Goal: Communication & Community: Answer question/provide support

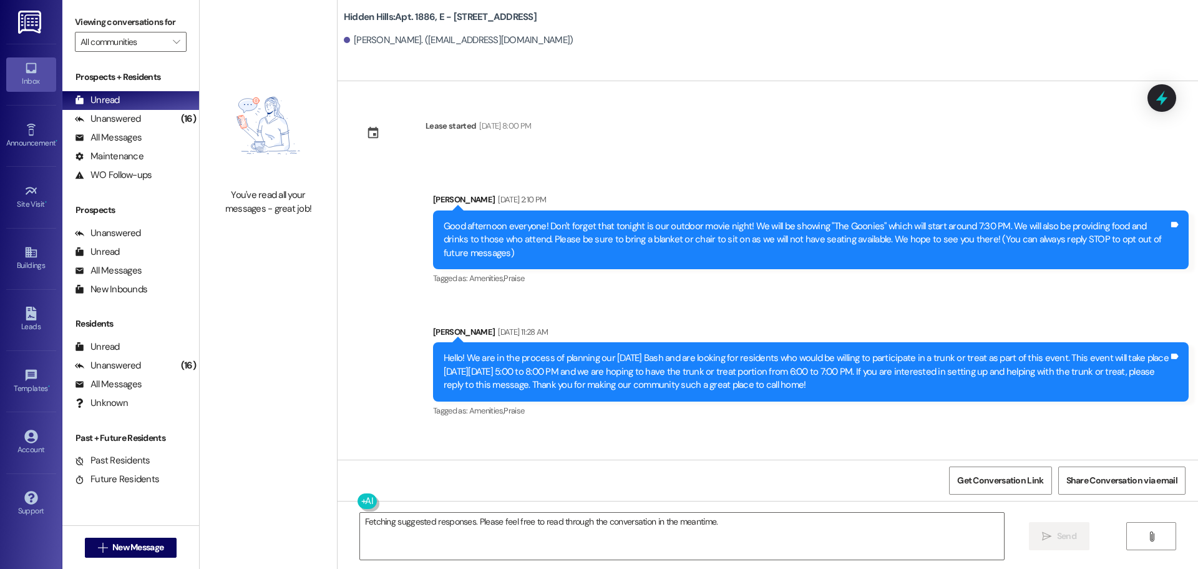
scroll to position [11899, 0]
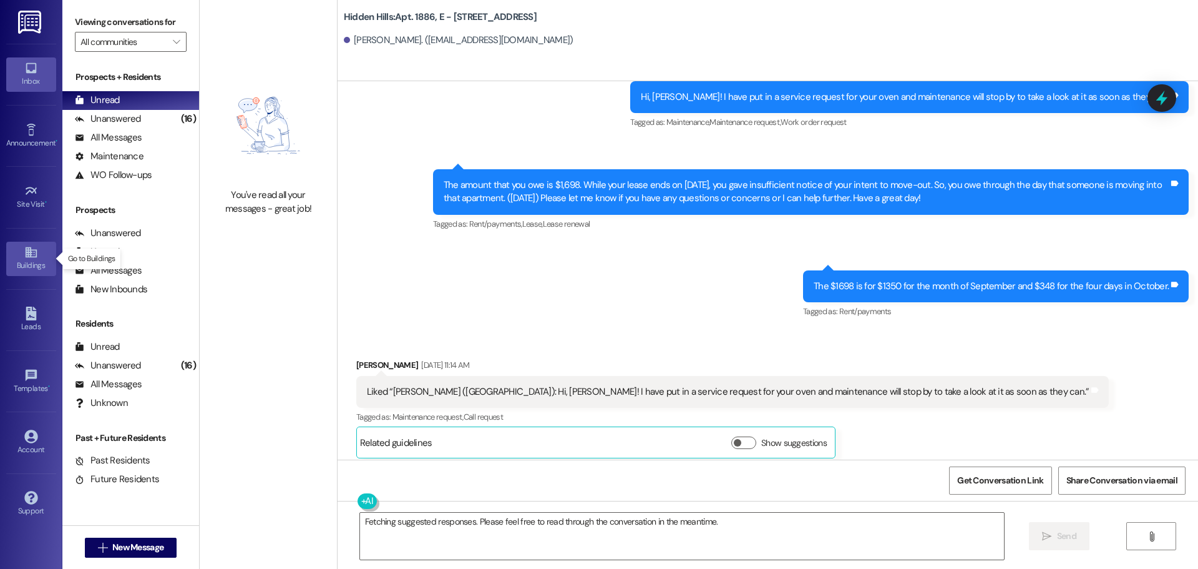
click at [32, 260] on div "Buildings" at bounding box center [31, 265] width 62 height 12
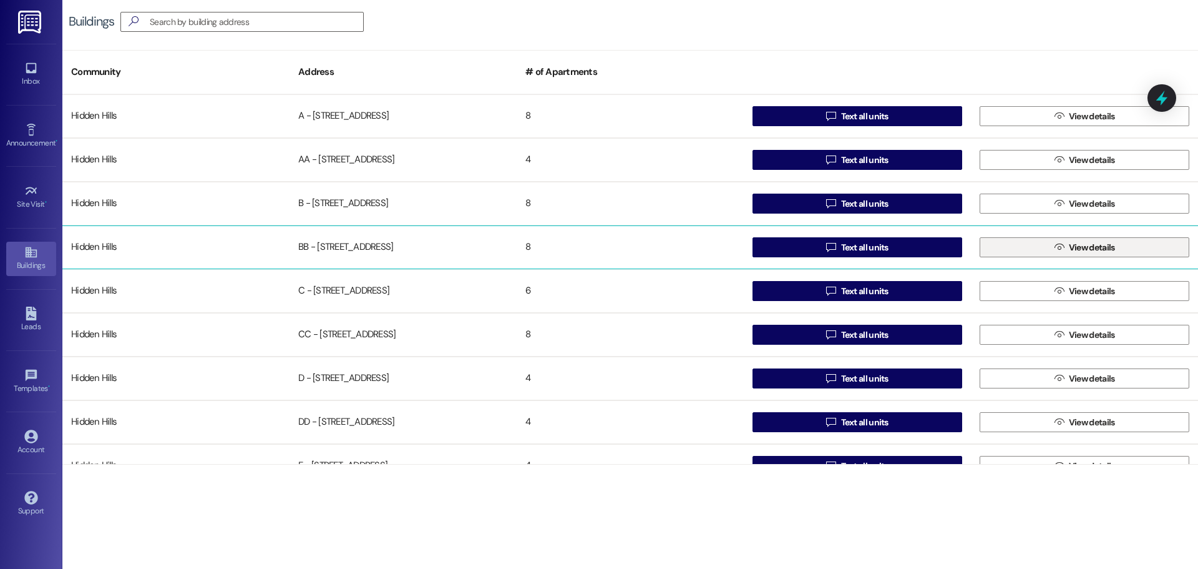
click at [1047, 256] on button " View details" at bounding box center [1085, 247] width 210 height 20
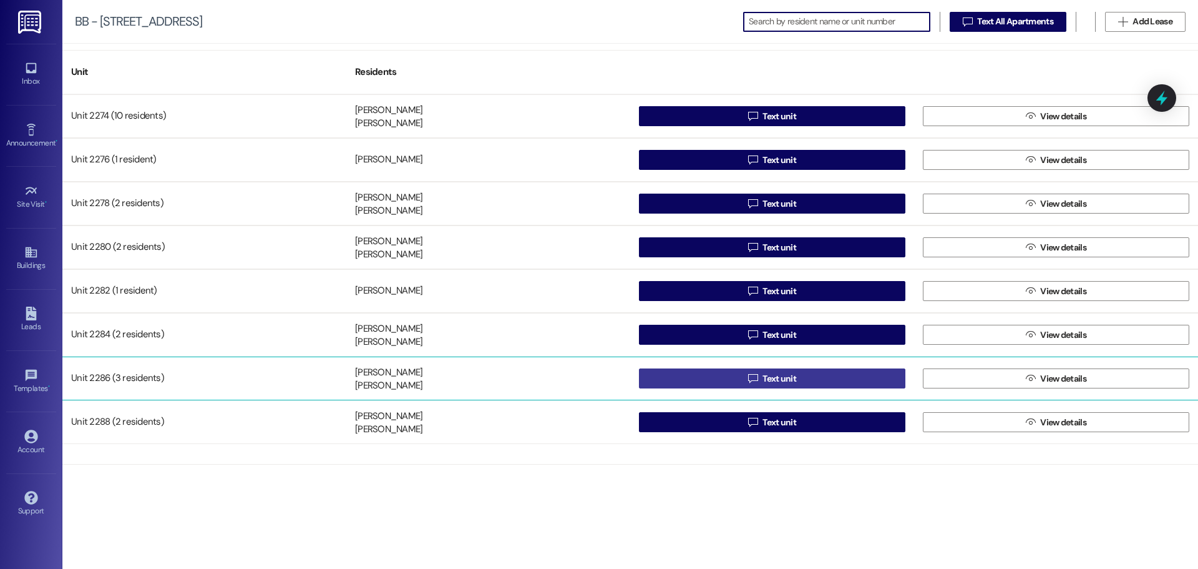
click at [698, 382] on button " Text unit" at bounding box center [772, 378] width 266 height 20
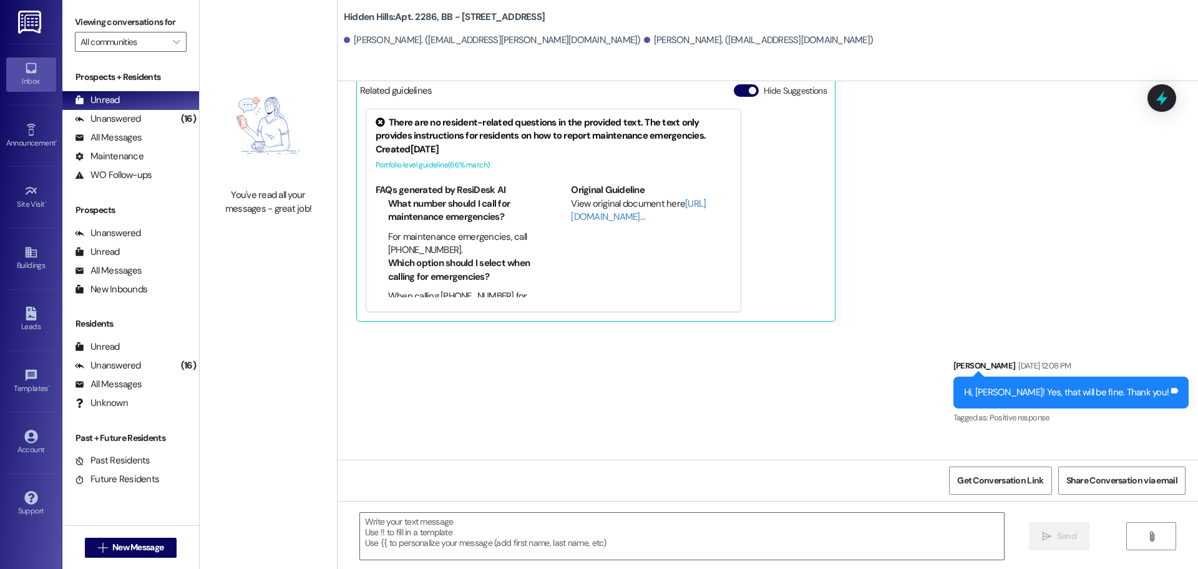
scroll to position [17983, 0]
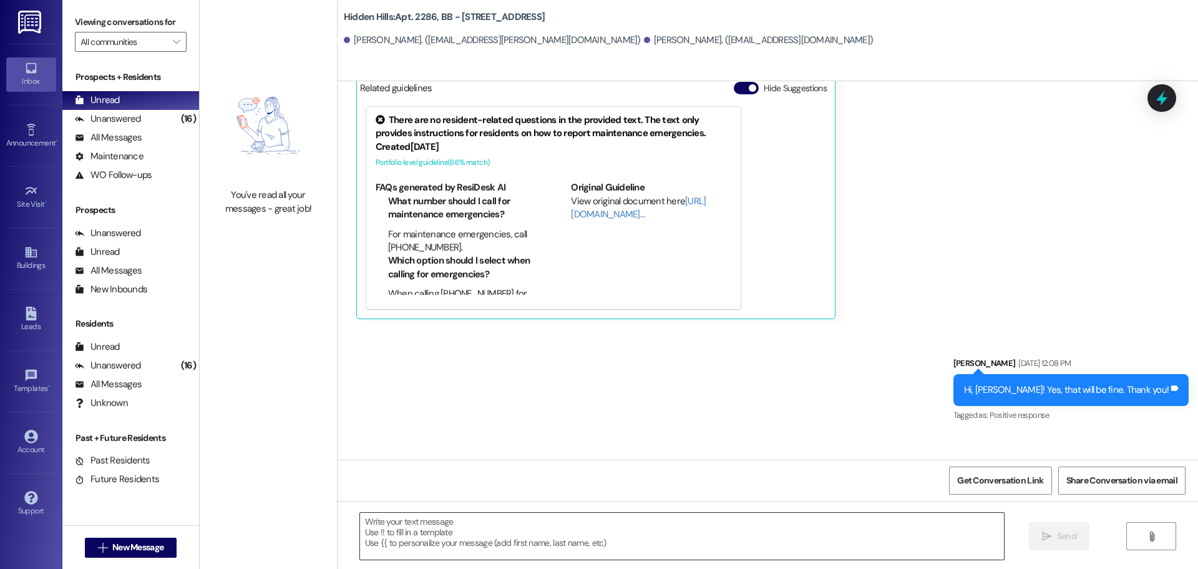
click at [439, 527] on textarea at bounding box center [682, 535] width 644 height 47
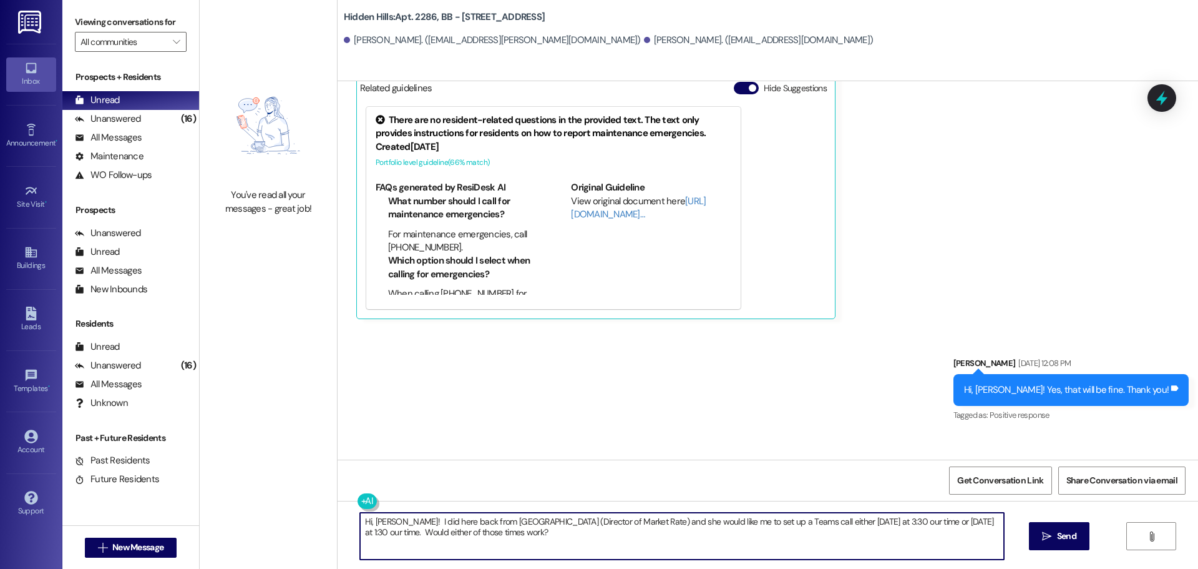
click at [866, 519] on textarea "Hi, [PERSON_NAME]! I did here back from [GEOGRAPHIC_DATA] (Director of Market R…" at bounding box center [682, 535] width 644 height 47
type textarea "Hi, [PERSON_NAME]! I did here back from [GEOGRAPHIC_DATA] (Director of Market R…"
click at [1060, 539] on span "Send" at bounding box center [1066, 535] width 19 height 13
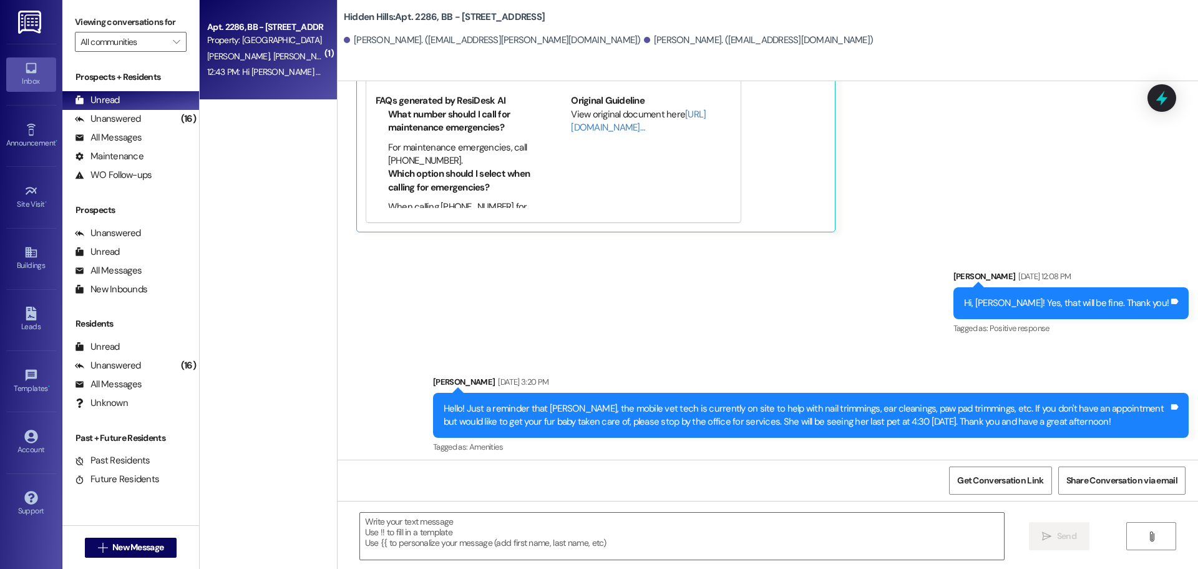
scroll to position [18156, 0]
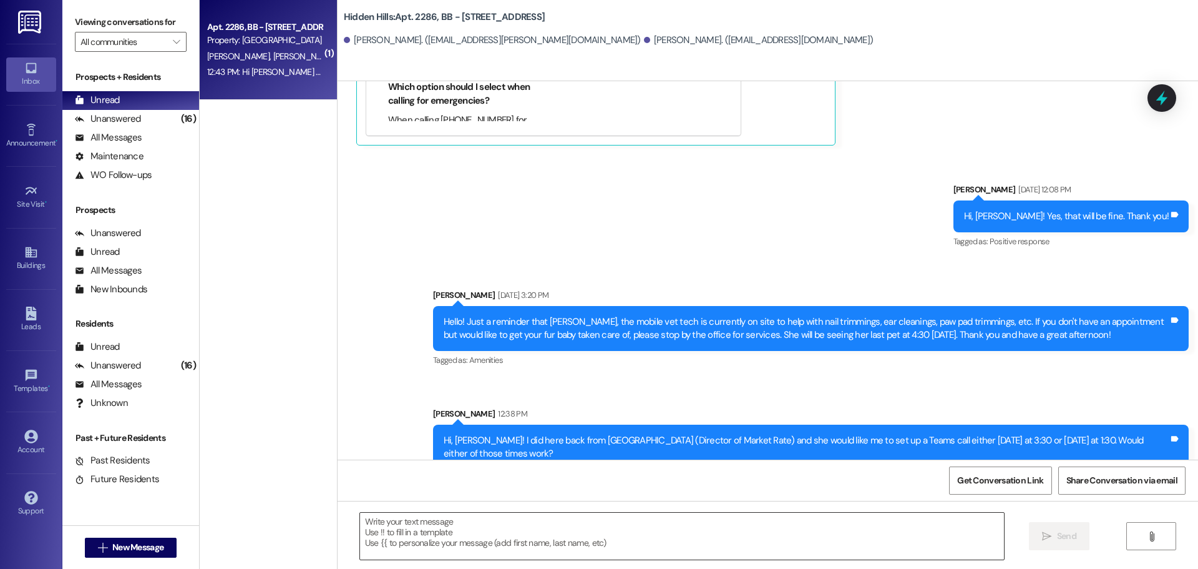
click at [443, 529] on textarea at bounding box center [682, 535] width 644 height 47
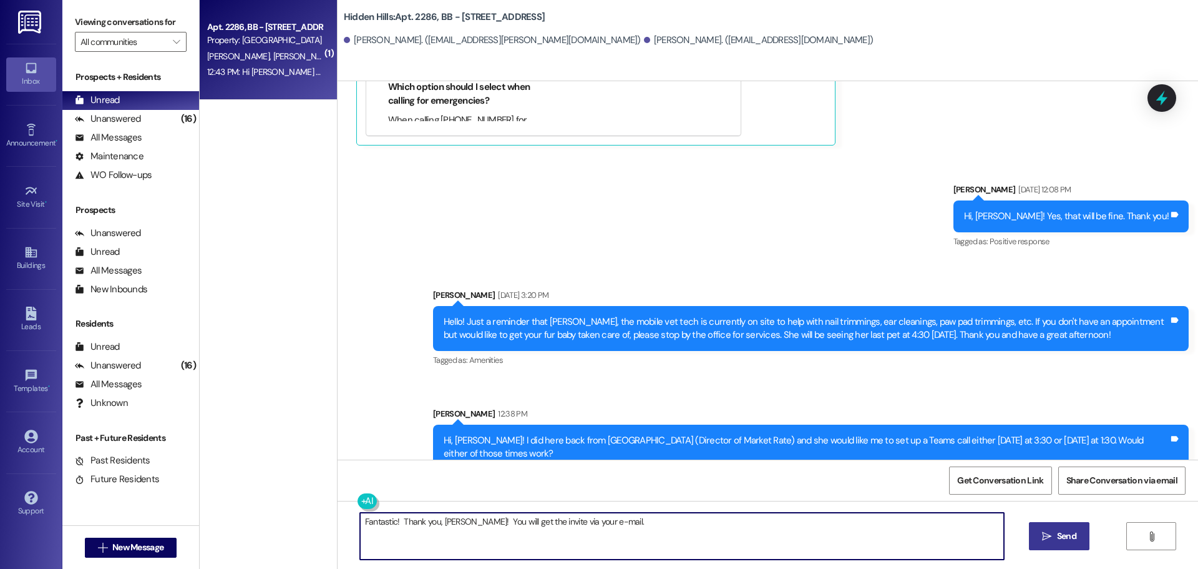
type textarea "Fantastic! Thank you, [PERSON_NAME]! You will get the invite via your e-mail."
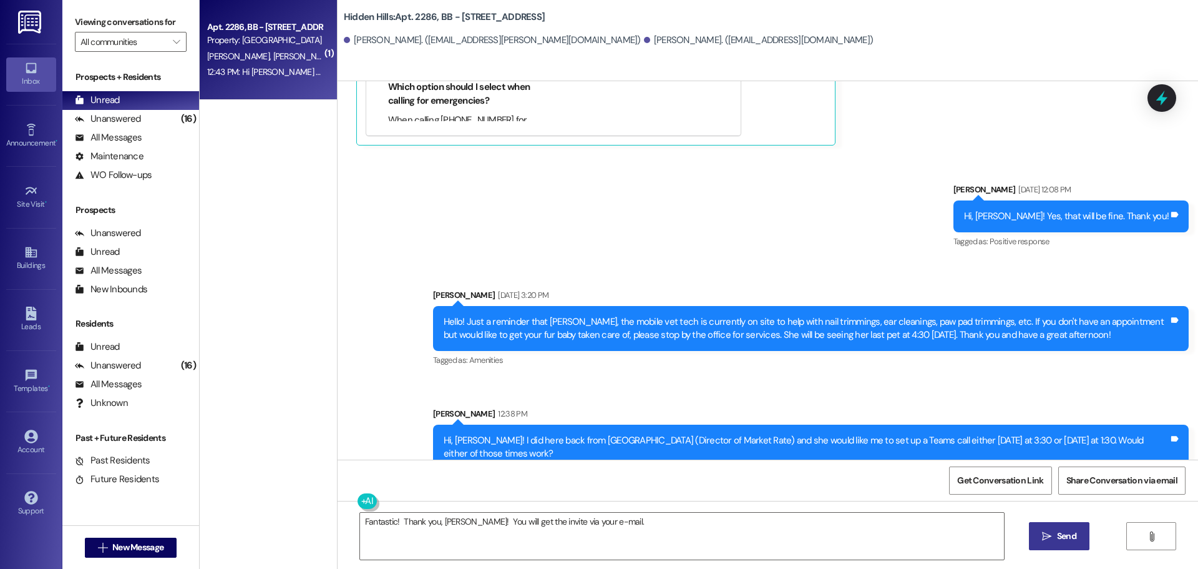
click at [1048, 534] on icon "" at bounding box center [1046, 536] width 9 height 10
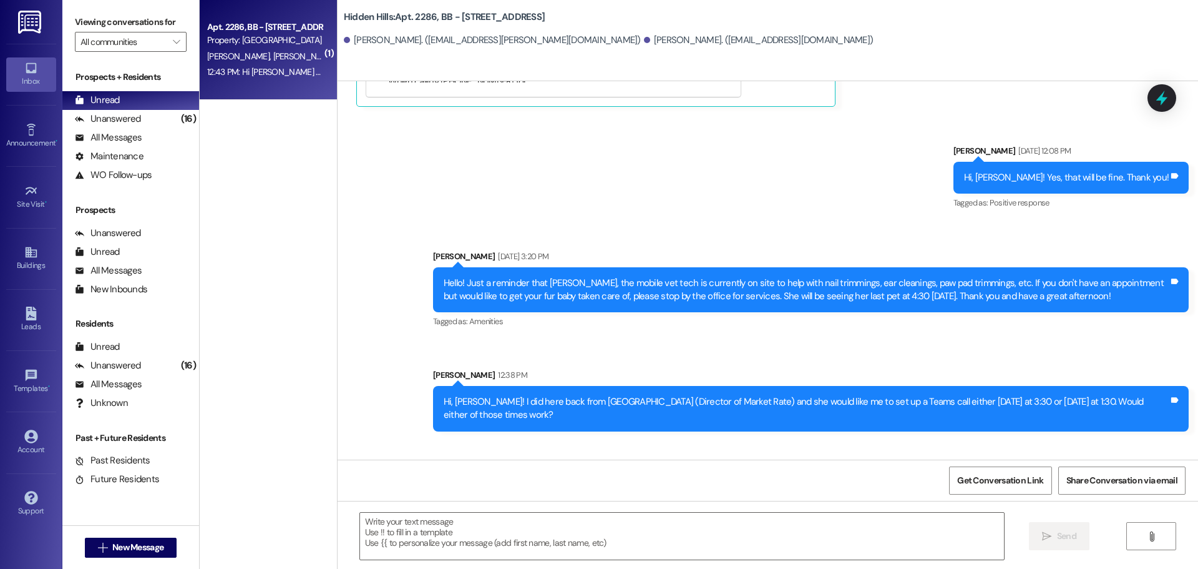
scroll to position [18244, 0]
